Goal: Task Accomplishment & Management: Manage account settings

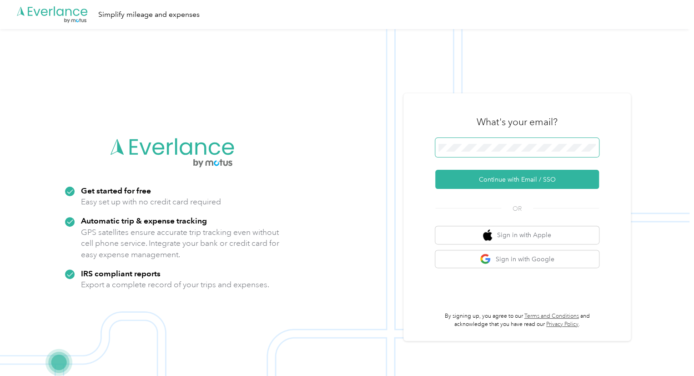
click at [491, 143] on span at bounding box center [518, 147] width 164 height 19
click at [500, 179] on button "Continue with Email / SSO" at bounding box center [518, 179] width 164 height 19
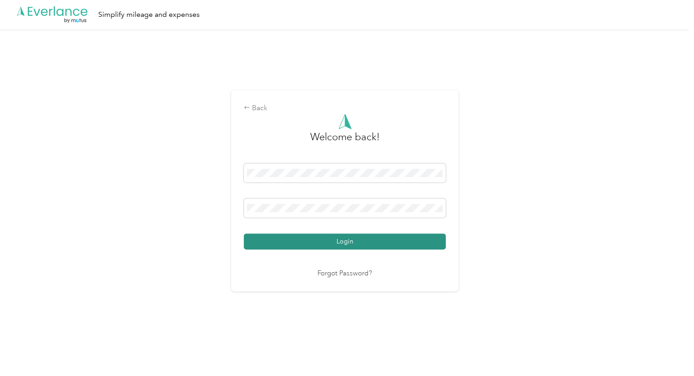
click at [380, 241] on button "Login" at bounding box center [345, 241] width 202 height 16
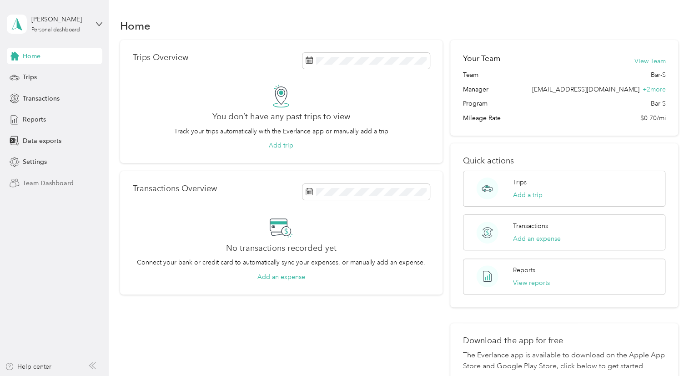
click at [39, 185] on span "Team Dashboard" at bounding box center [48, 183] width 51 height 10
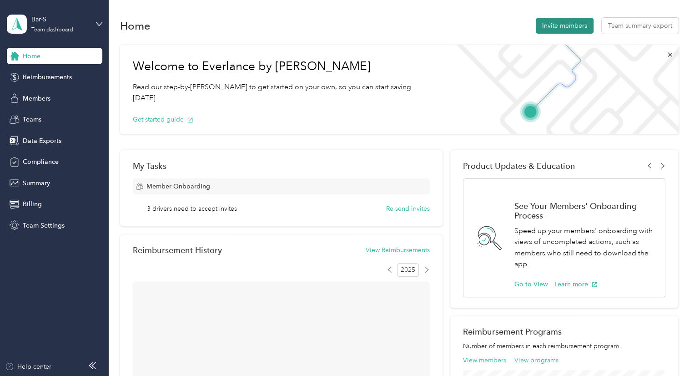
click at [568, 18] on button "Invite members" at bounding box center [565, 26] width 58 height 16
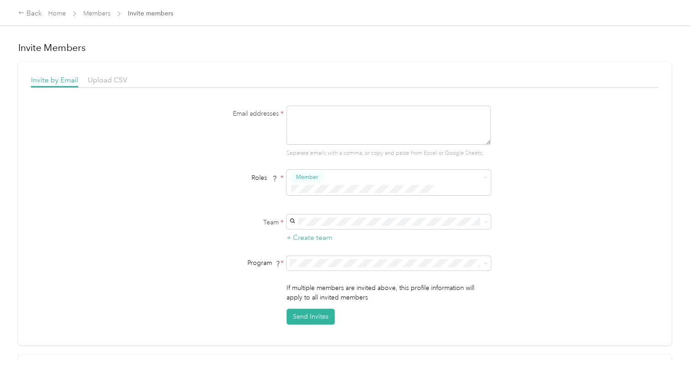
click at [103, 86] on div "Invite by Email Upload CSV" at bounding box center [345, 81] width 628 height 13
click at [106, 82] on span "Upload CSV" at bounding box center [108, 80] width 40 height 9
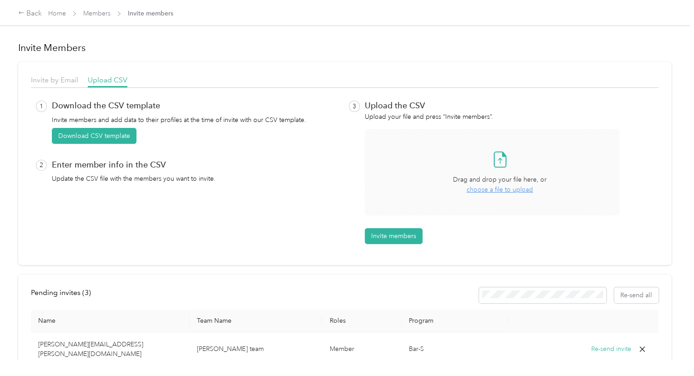
click at [491, 190] on span "choose a file to upload" at bounding box center [500, 190] width 66 height 8
click at [389, 235] on button "Invite members" at bounding box center [394, 236] width 58 height 16
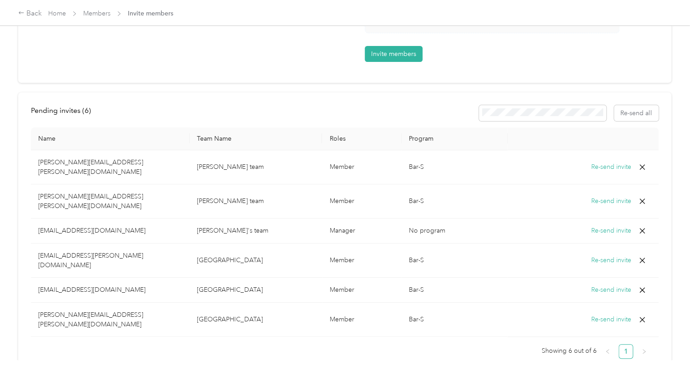
scroll to position [182, 0]
